Goal: Task Accomplishment & Management: Use online tool/utility

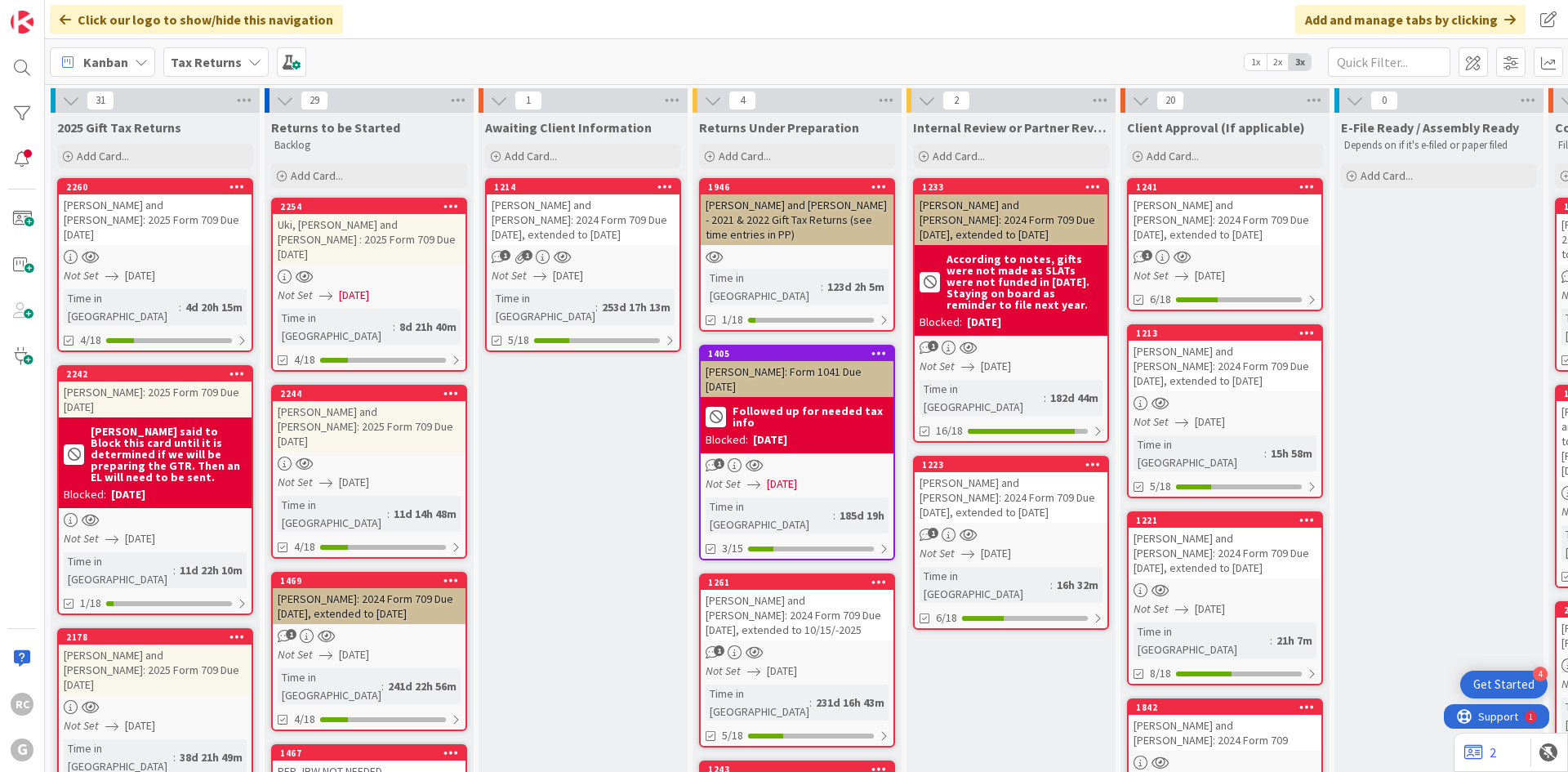
scroll to position [76, 0]
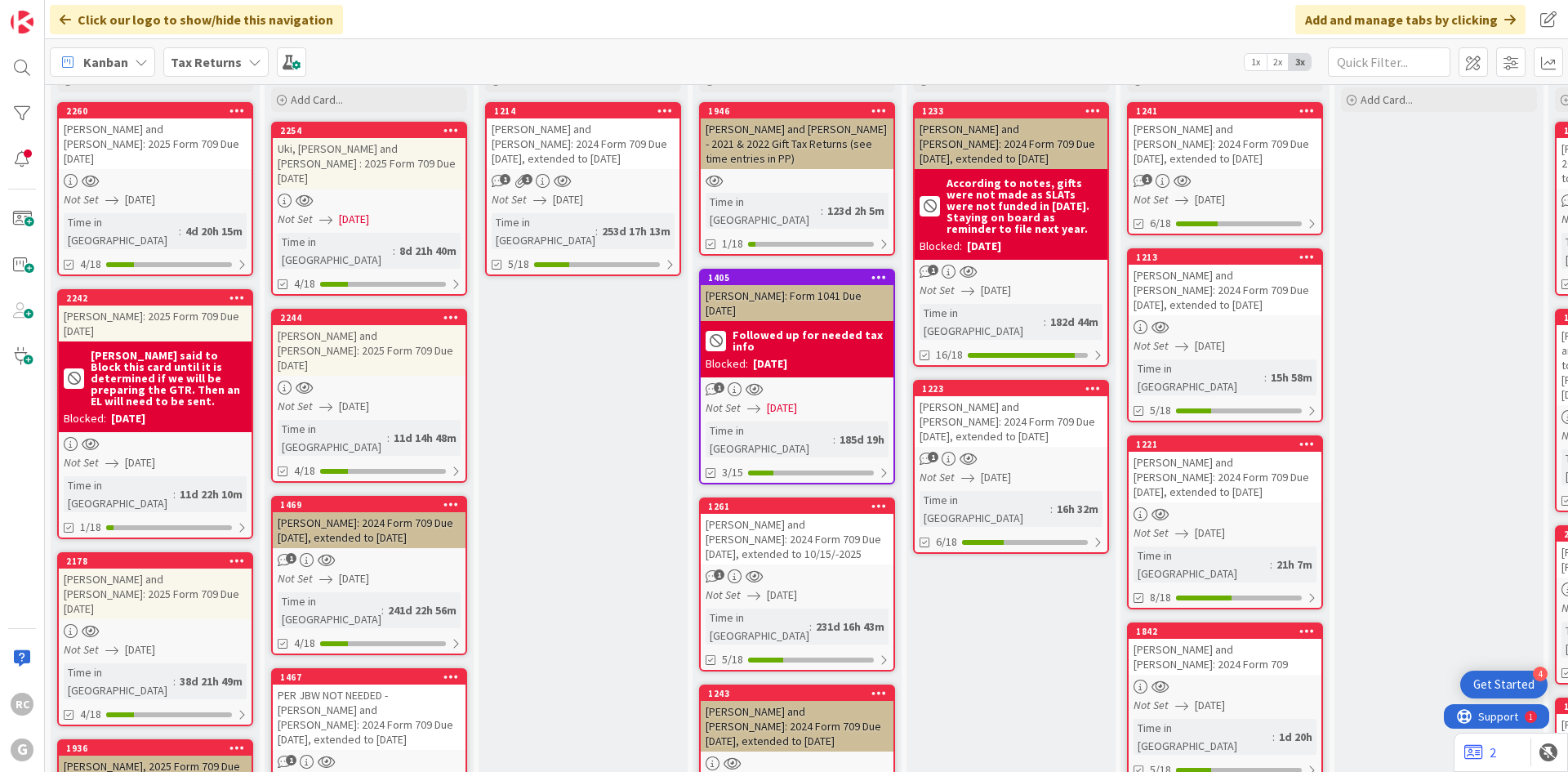
click at [195, 71] on span "Tax Returns" at bounding box center [206, 62] width 71 height 20
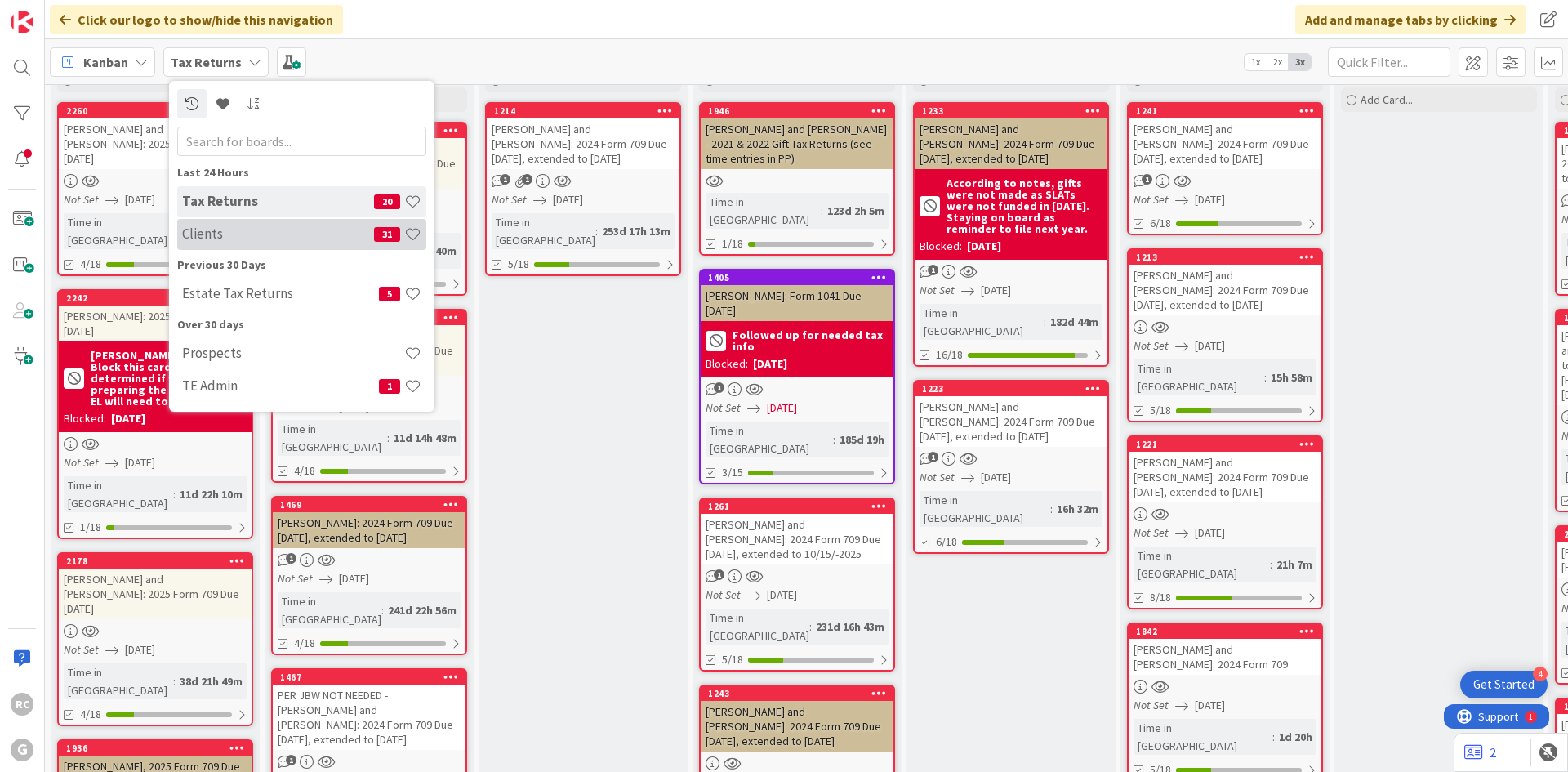
click at [238, 232] on h4 "Clients" at bounding box center [277, 234] width 192 height 16
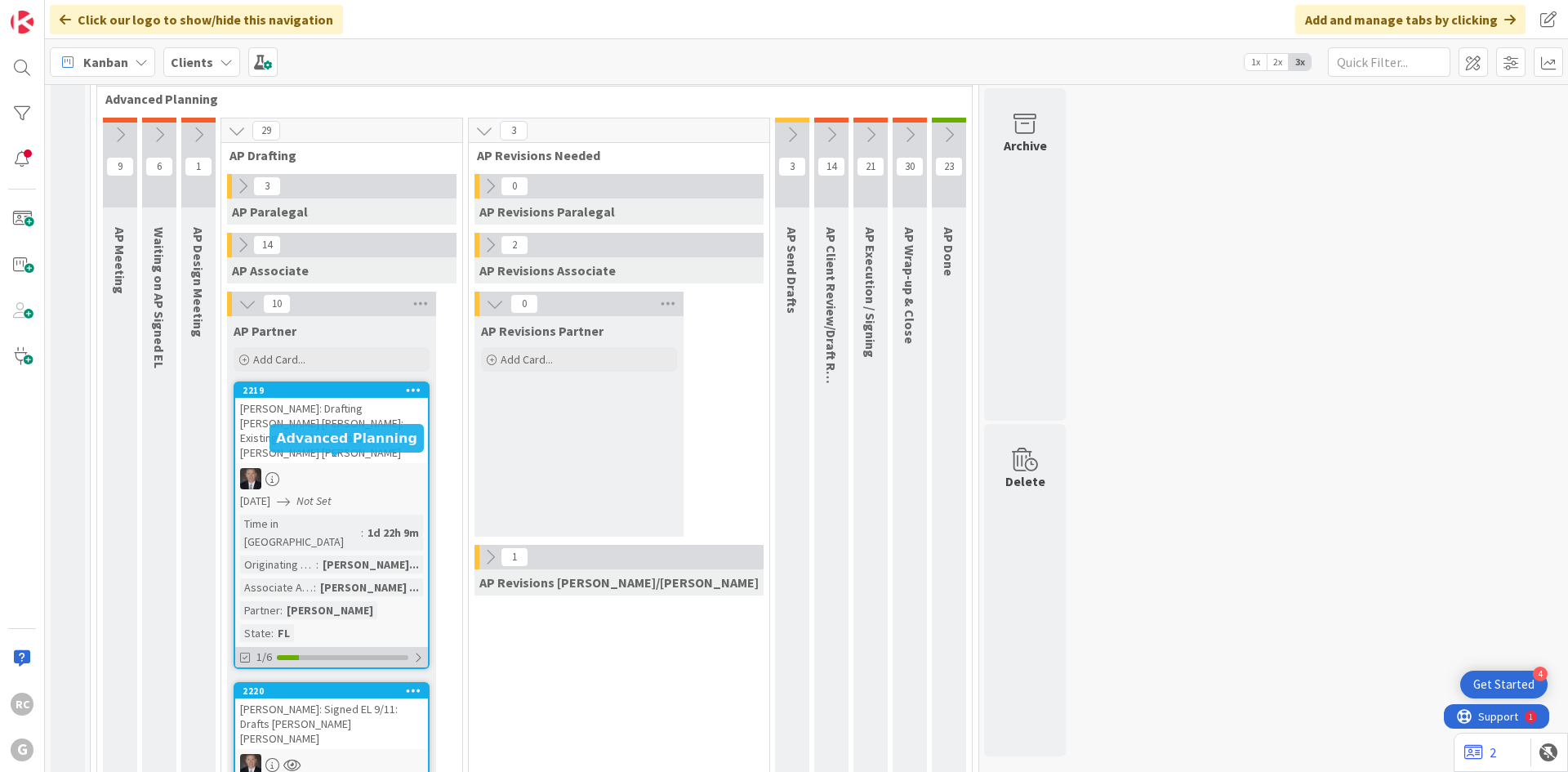
scroll to position [1144, 0]
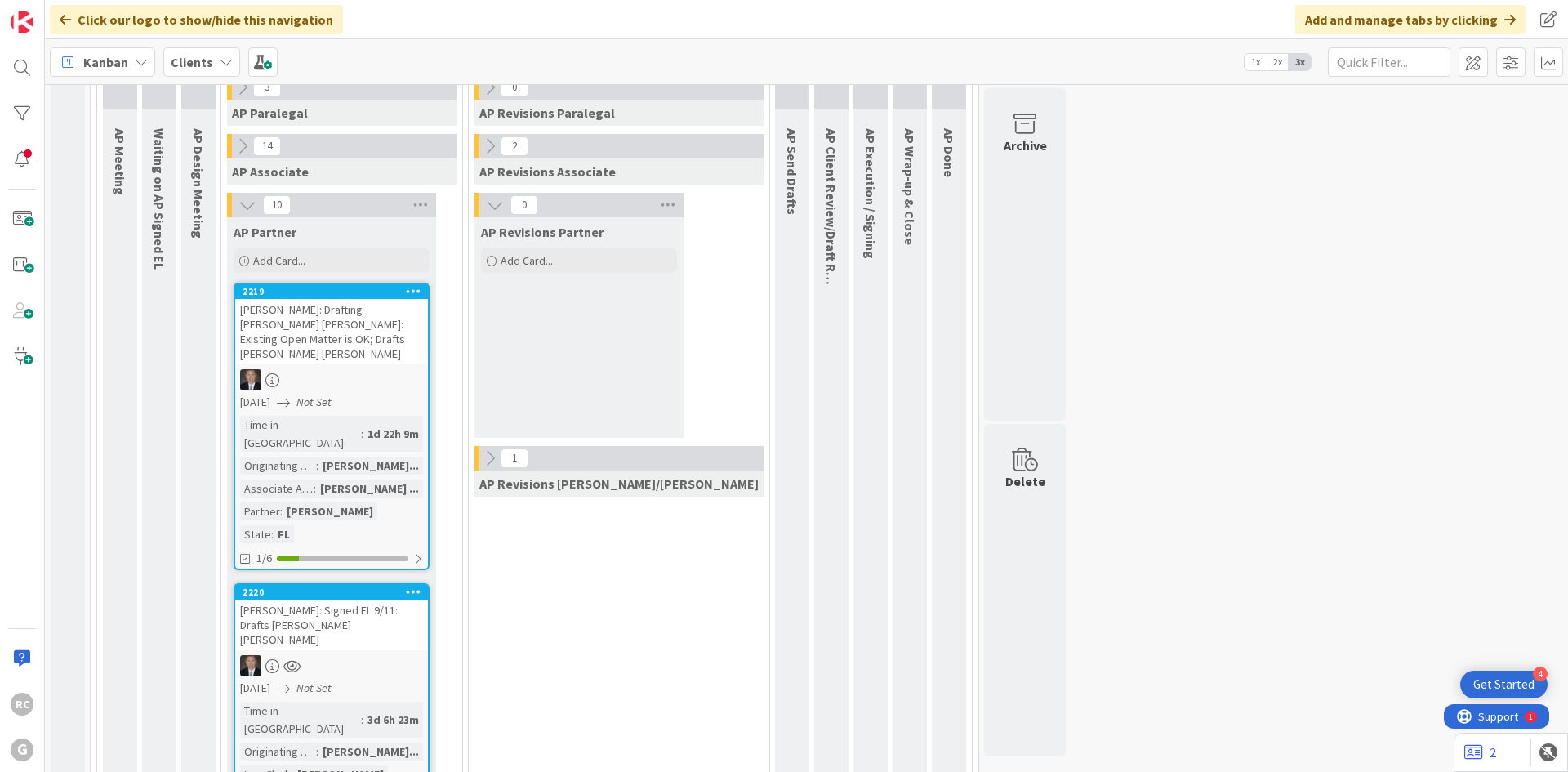
click at [324, 600] on div "[PERSON_NAME]: Signed EL 9/11: Drafts [PERSON_NAME] [PERSON_NAME]" at bounding box center [331, 625] width 193 height 51
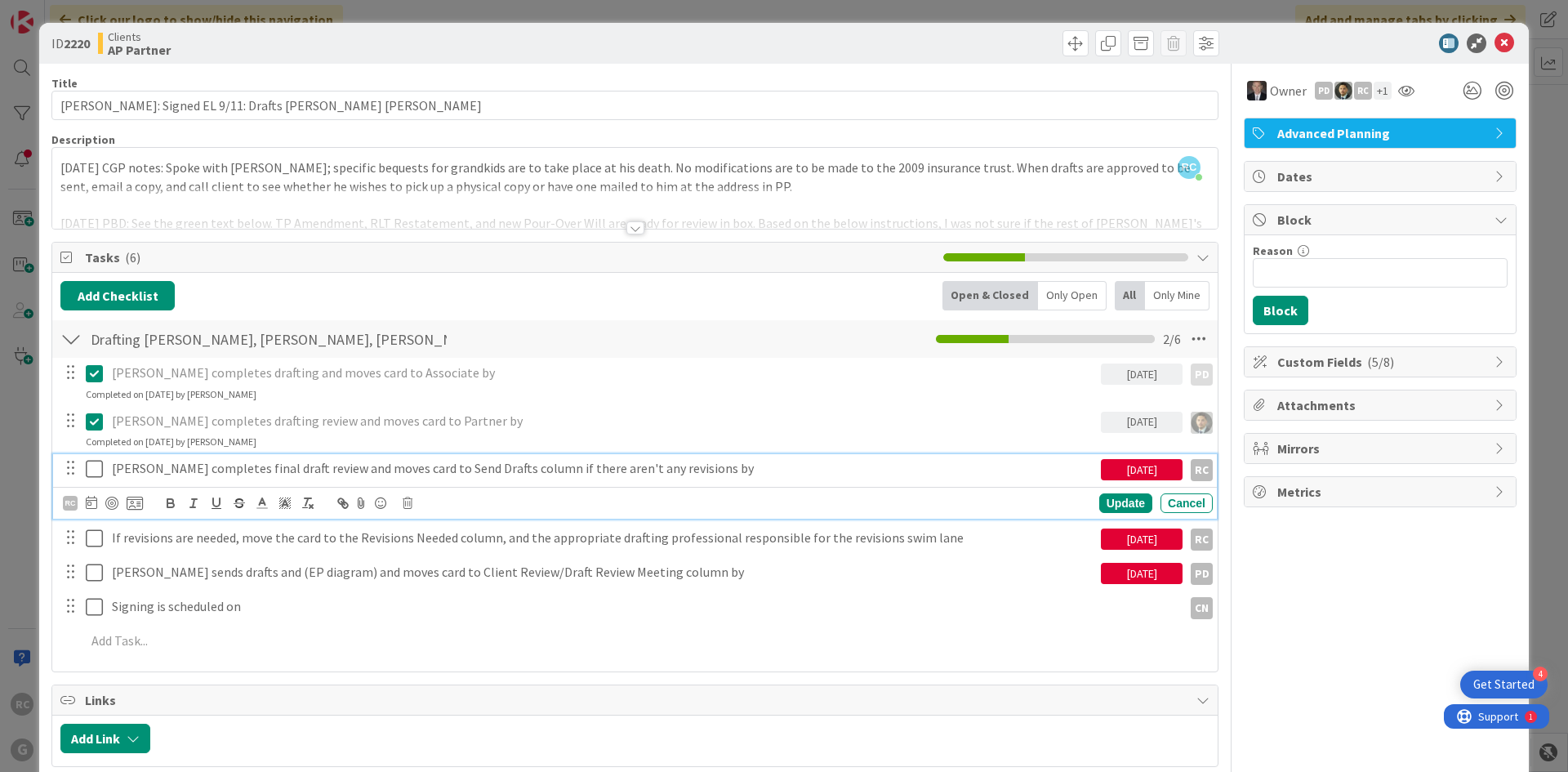
click at [92, 467] on icon at bounding box center [94, 469] width 17 height 20
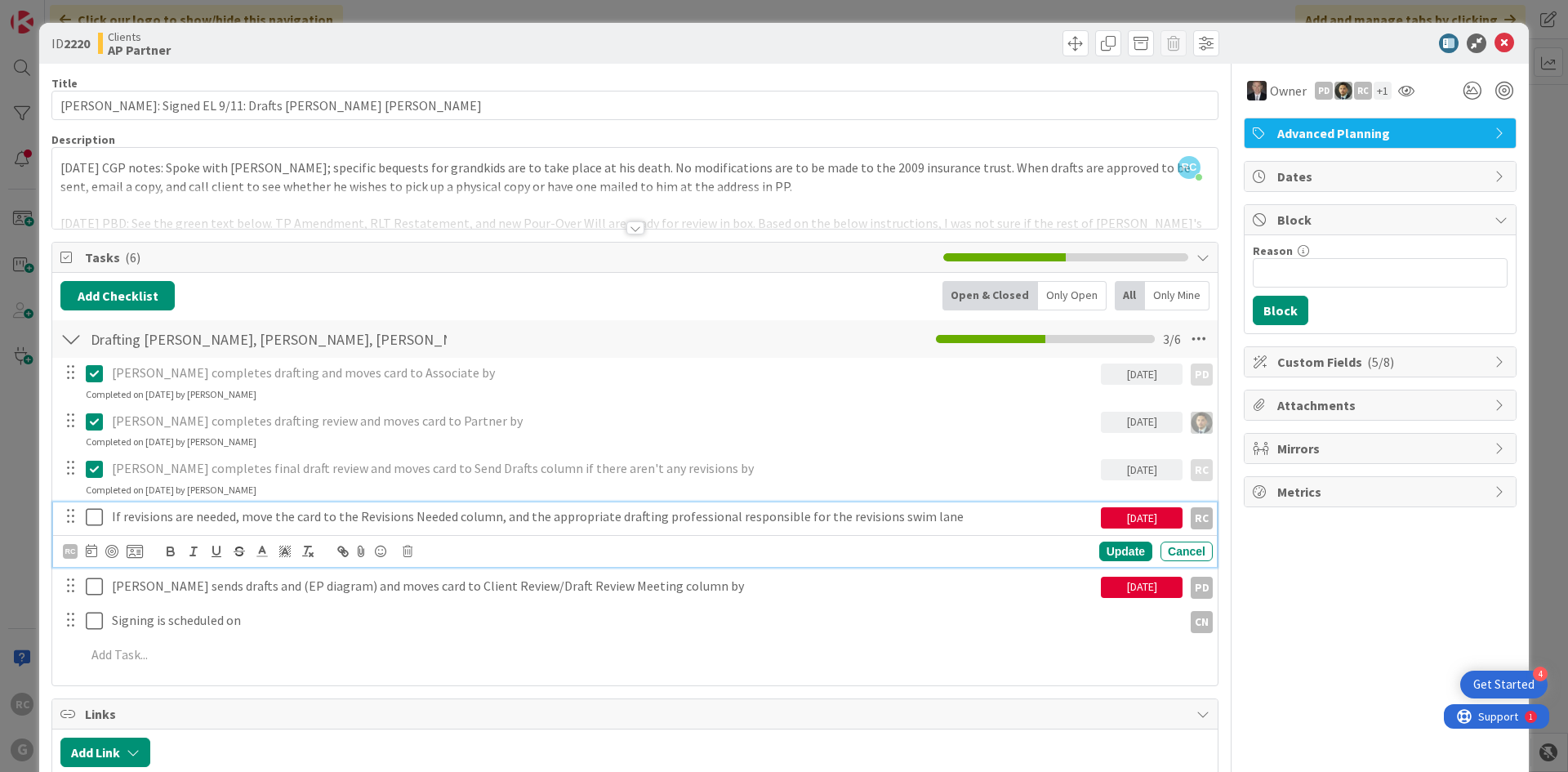
click at [135, 519] on p "If revisions are needed, move the card to the Revisions Needed column, and the …" at bounding box center [603, 516] width 982 height 19
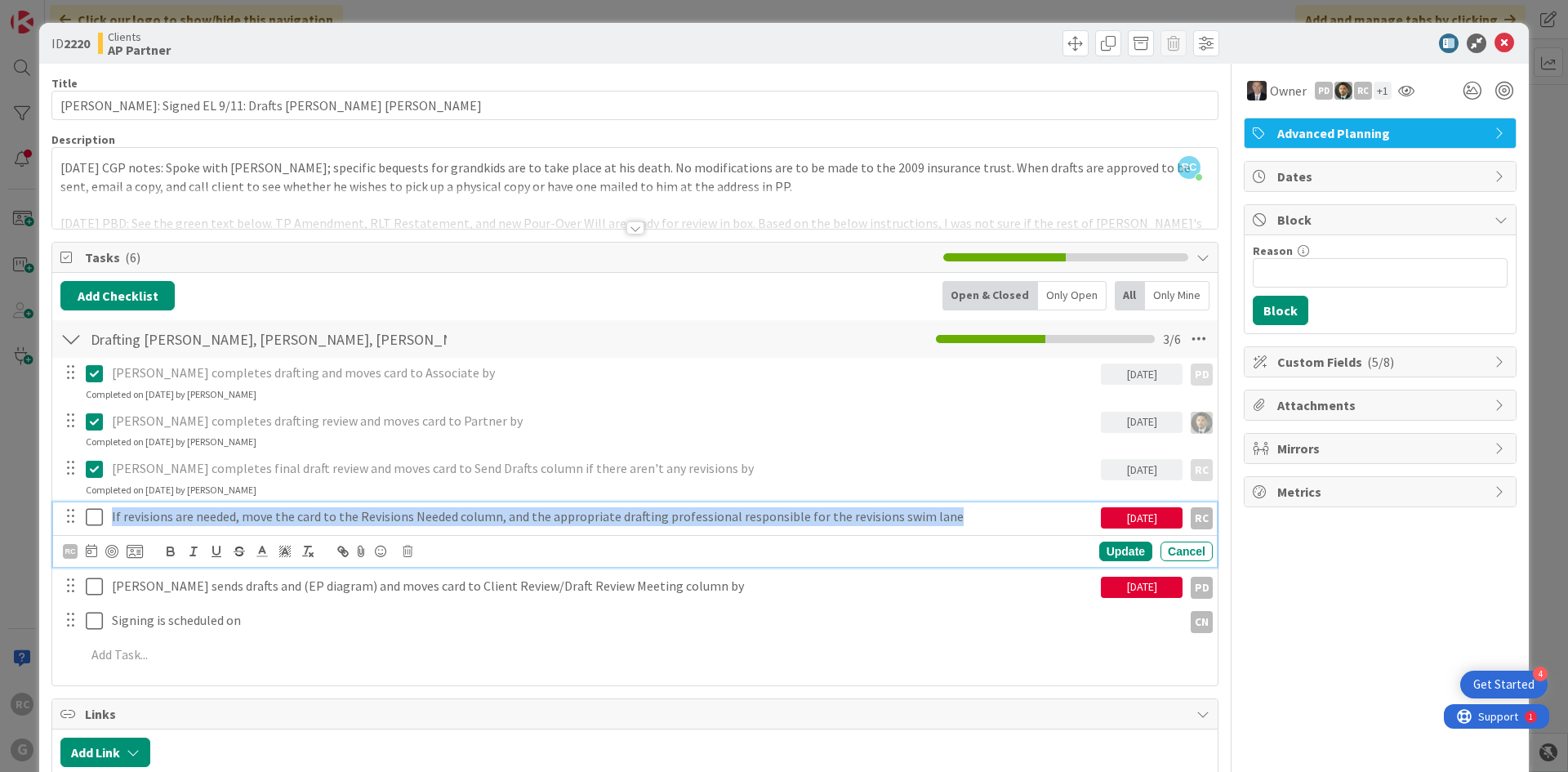
drag, startPoint x: 968, startPoint y: 519, endPoint x: 79, endPoint y: 512, distance: 889.0
click at [79, 512] on div "If revisions are needed, move the card to the Revisions Needed column, and the …" at bounding box center [636, 516] width 1153 height 29
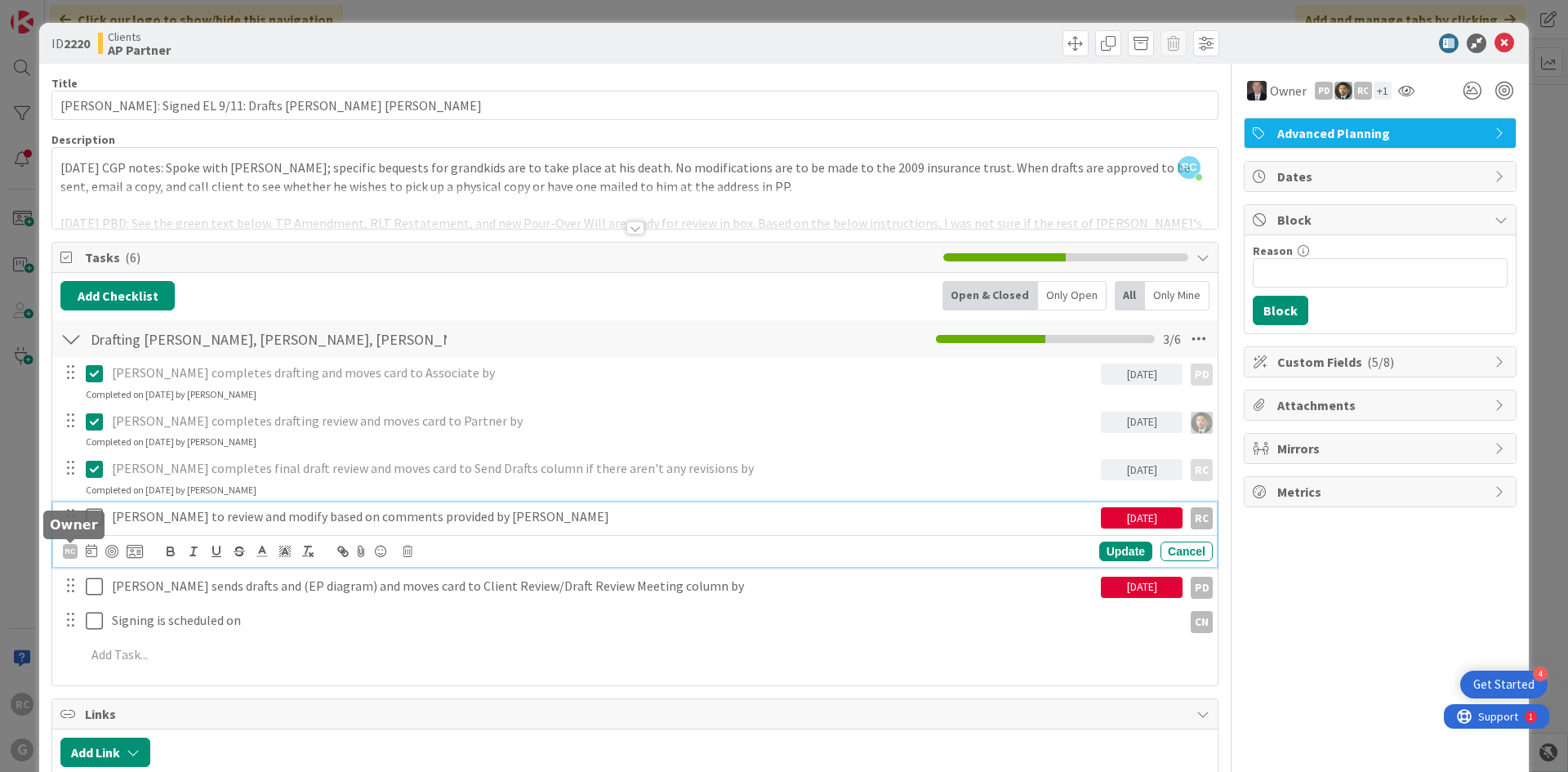
click at [67, 546] on div "RC" at bounding box center [70, 551] width 15 height 15
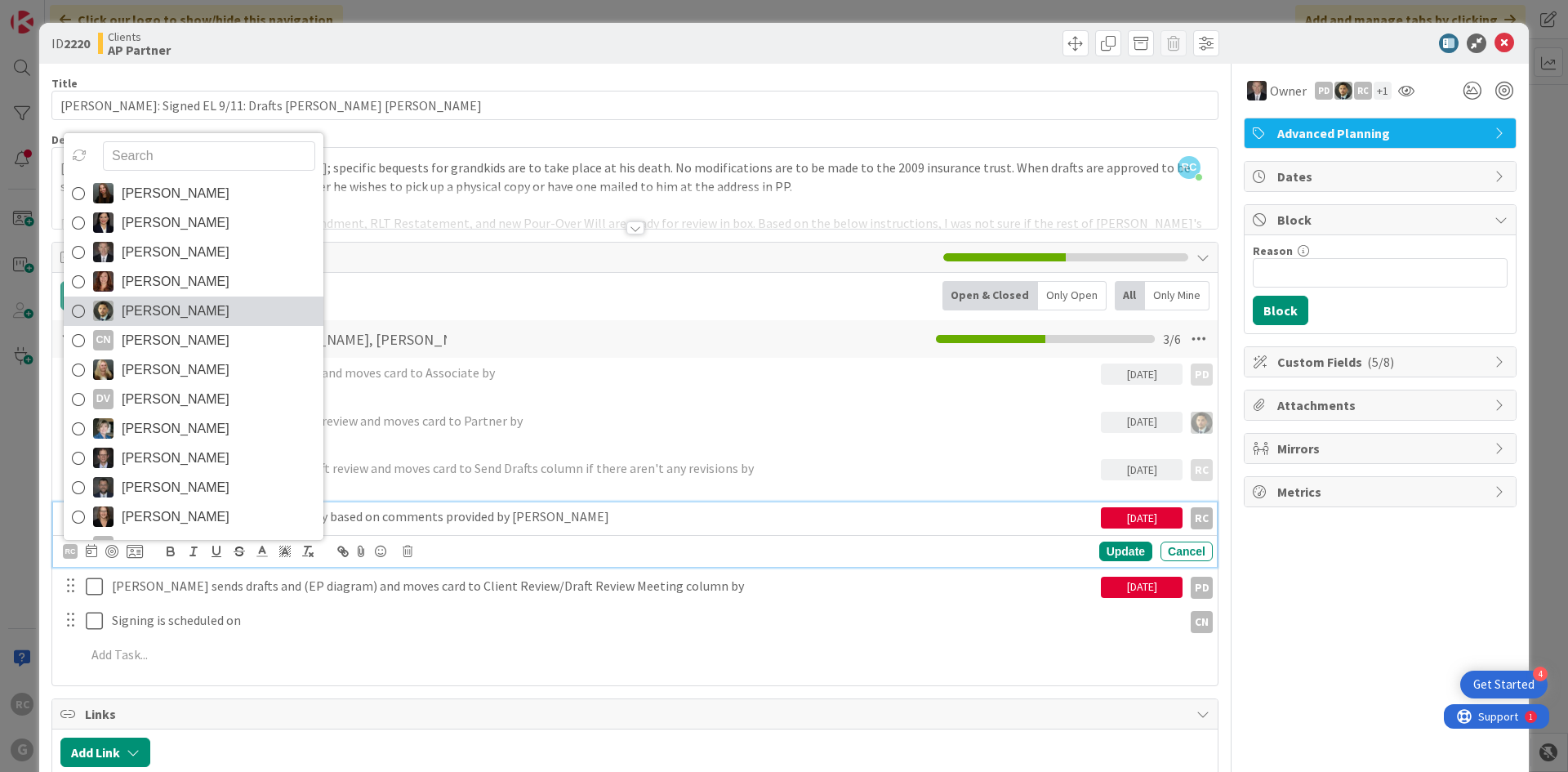
click at [80, 315] on icon at bounding box center [78, 311] width 13 height 25
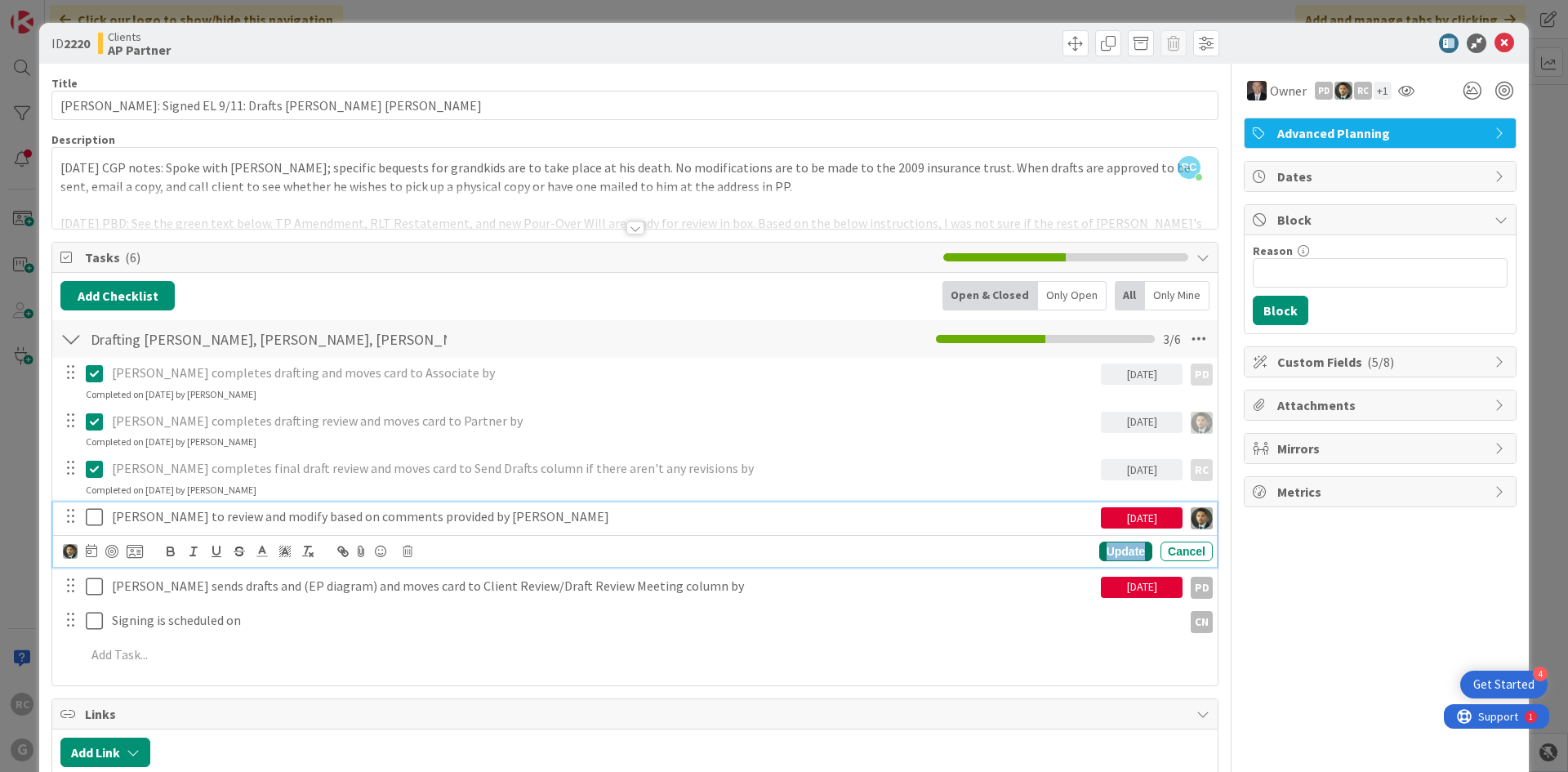
click at [1116, 556] on div "Update" at bounding box center [1125, 551] width 53 height 20
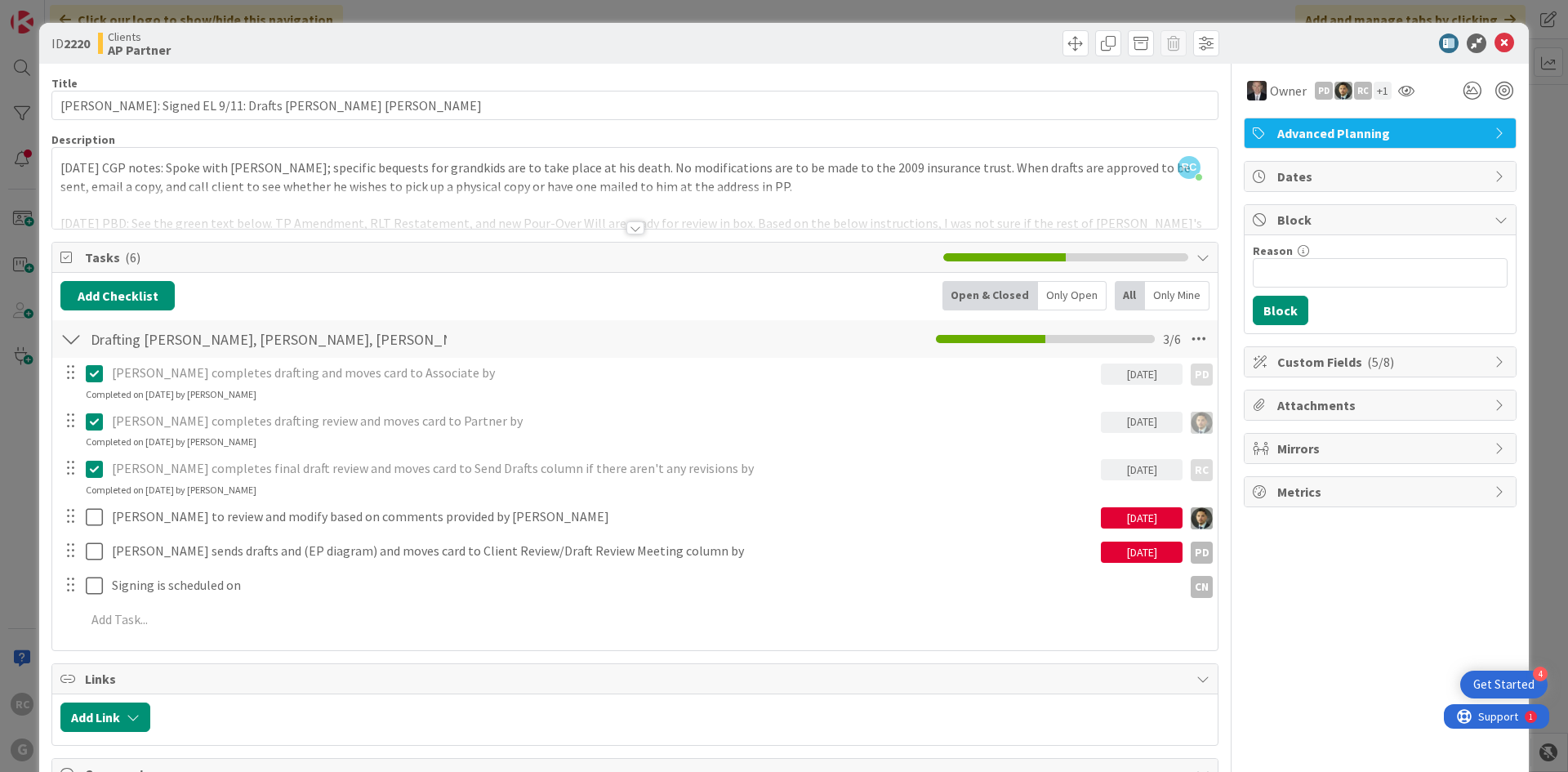
click at [630, 230] on div at bounding box center [636, 228] width 18 height 13
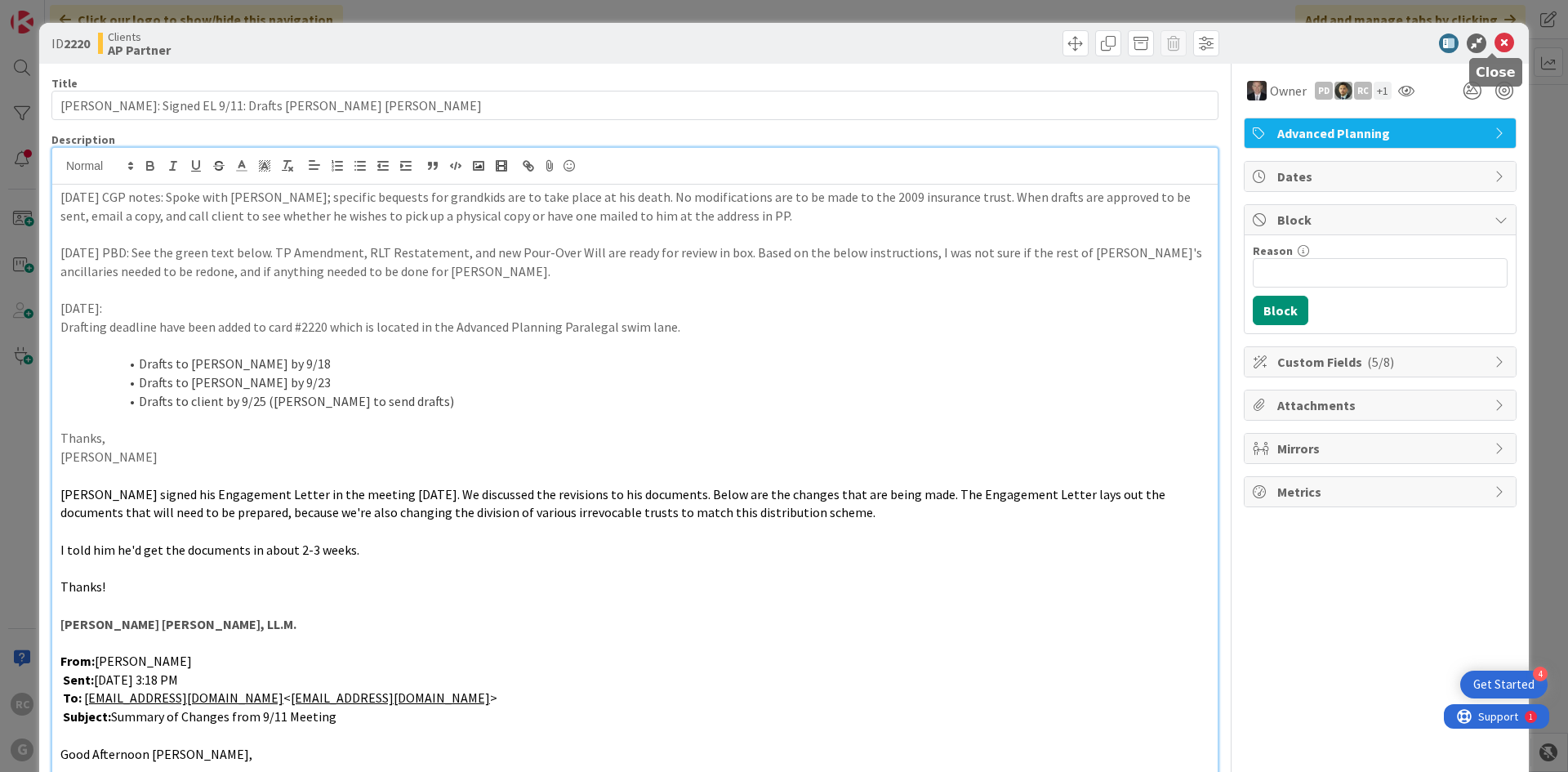
click at [1494, 41] on icon at bounding box center [1504, 44] width 20 height 20
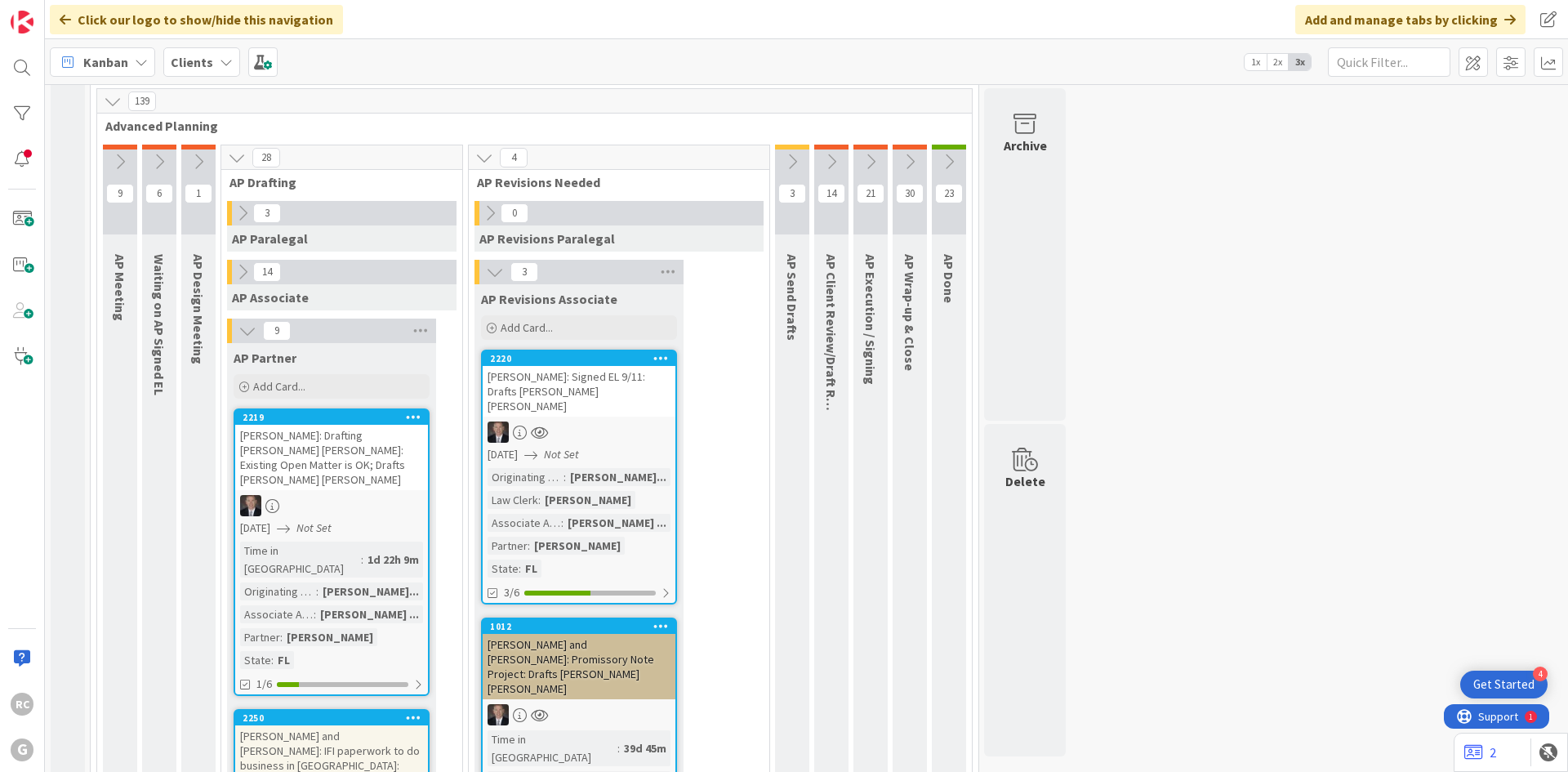
scroll to position [1167, 0]
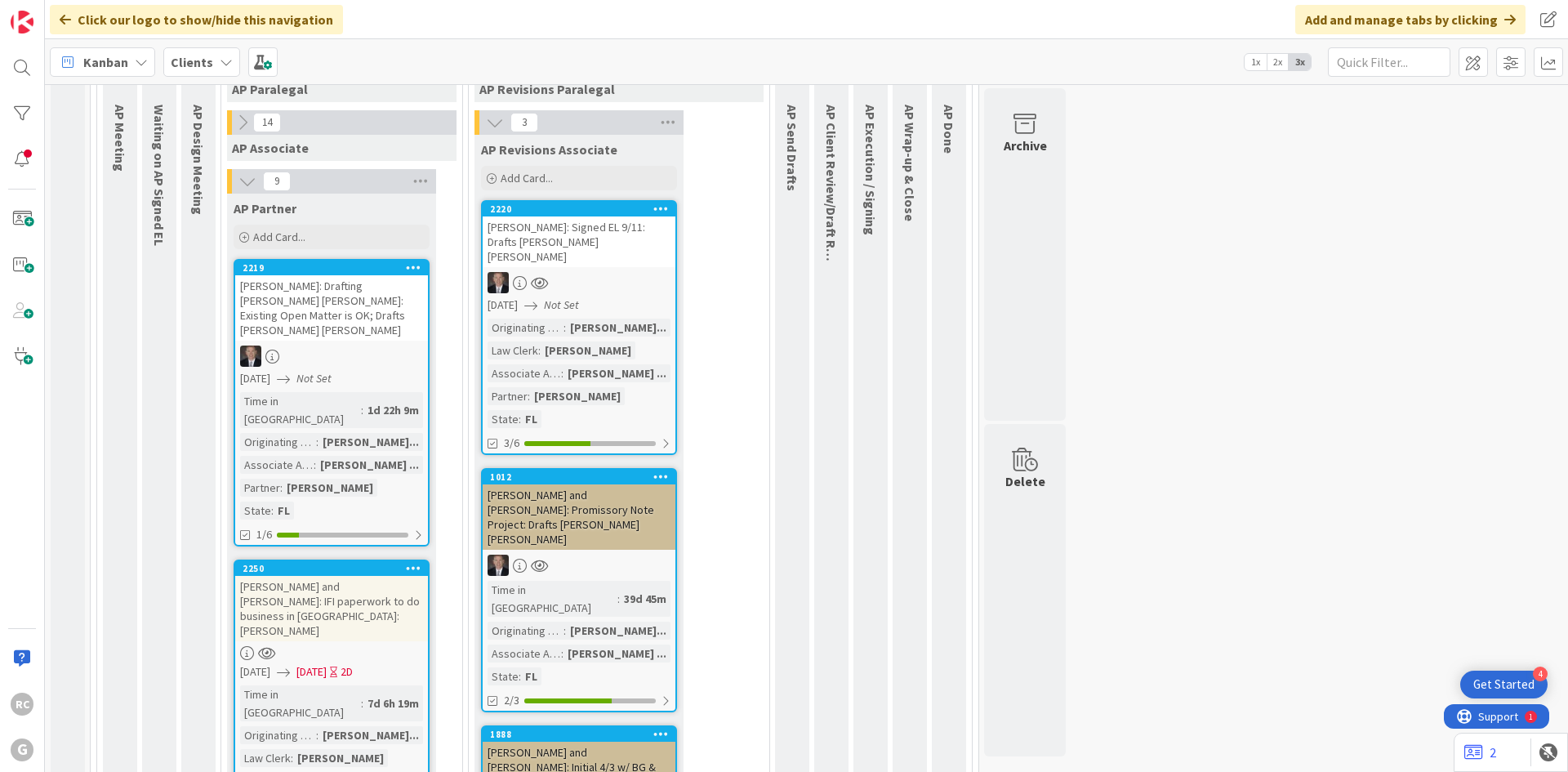
click at [325, 276] on div "[PERSON_NAME]: Drafting [PERSON_NAME] [PERSON_NAME]: Existing Open Matter is OK…" at bounding box center [331, 308] width 193 height 65
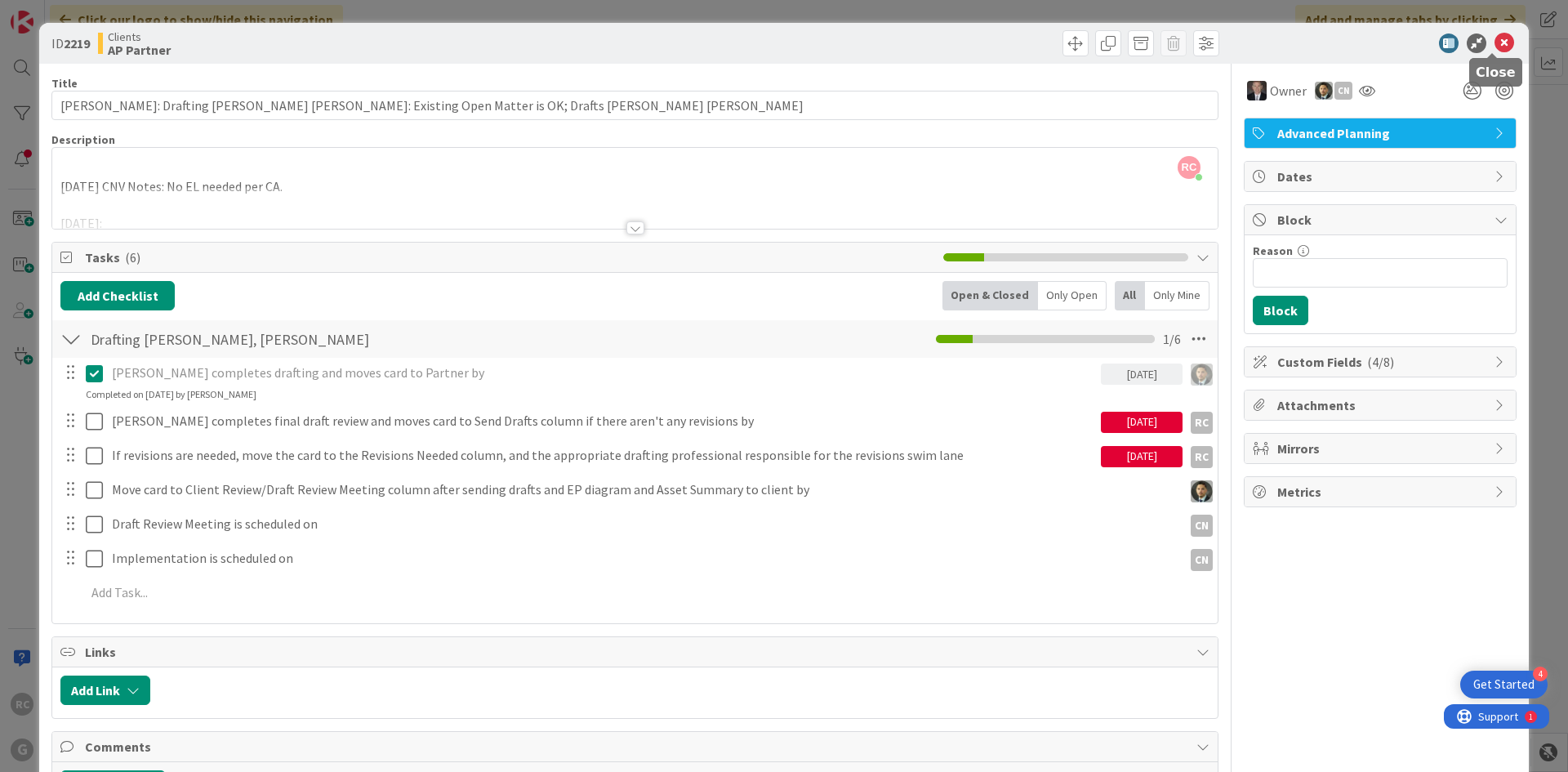
click at [1498, 42] on icon at bounding box center [1504, 44] width 20 height 20
